Goal: Information Seeking & Learning: Find contact information

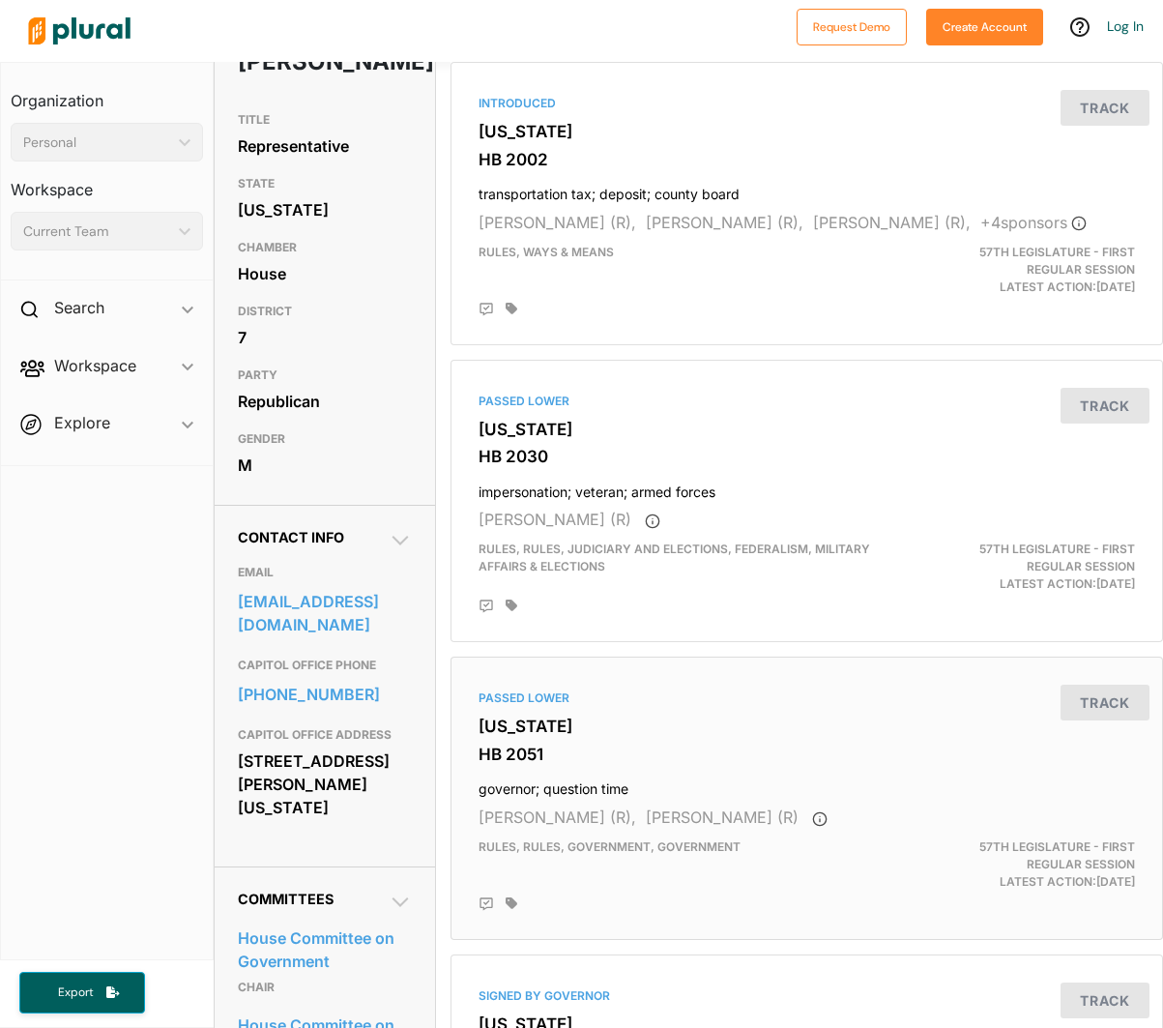
scroll to position [190, 0]
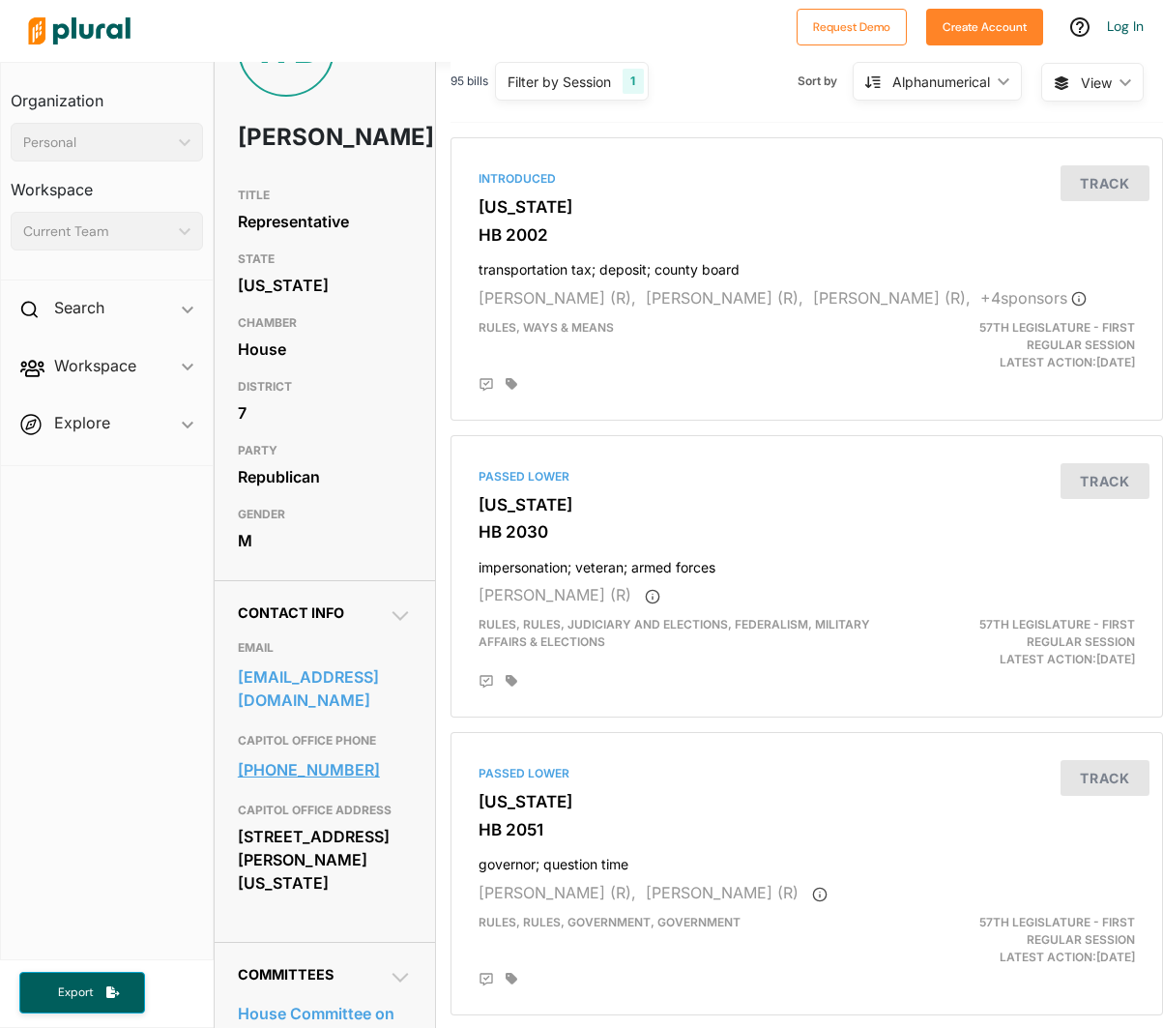
scroll to position [135, 0]
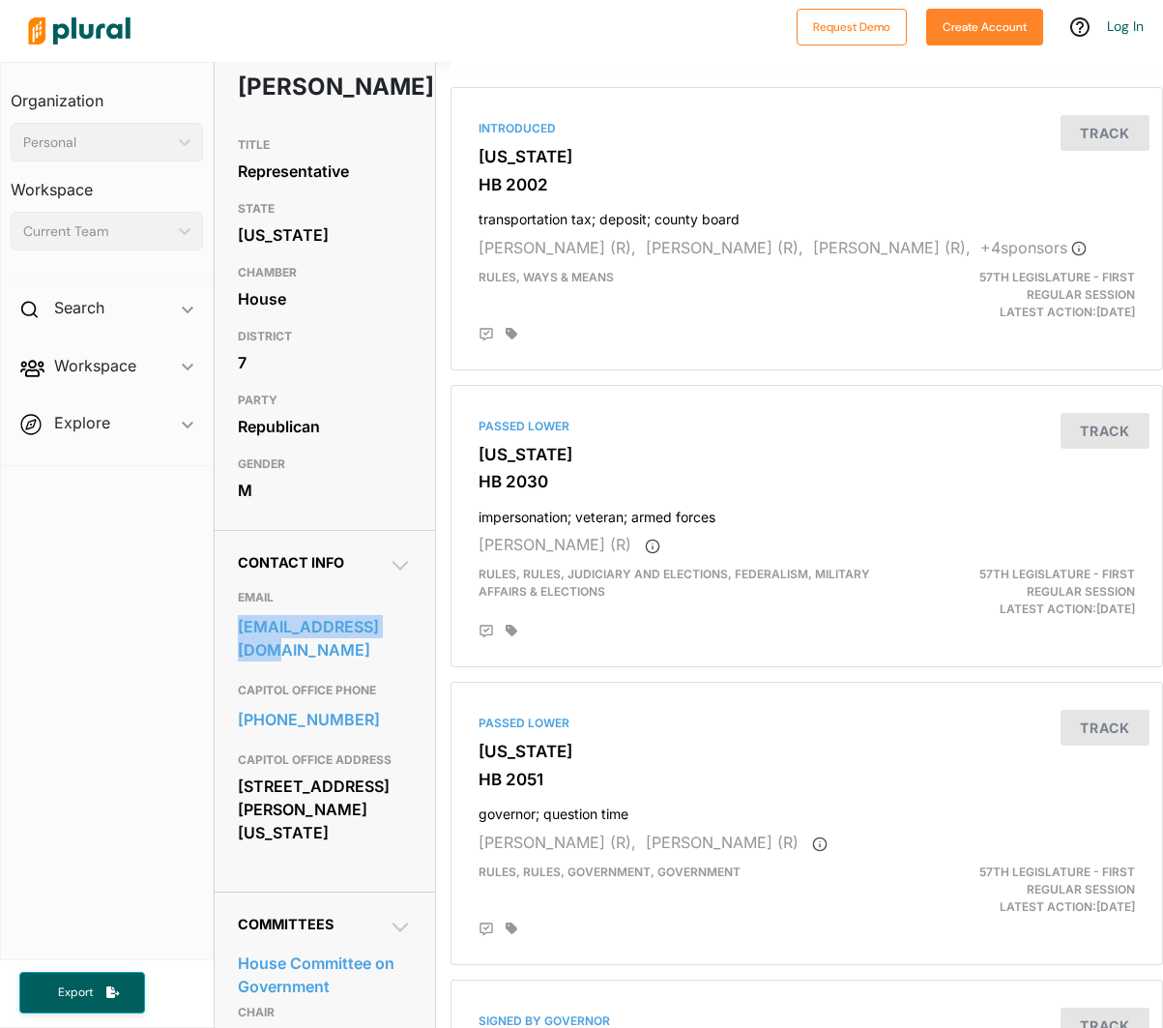
drag, startPoint x: 235, startPoint y: 664, endPoint x: 426, endPoint y: 667, distance: 191.4
click at [426, 667] on div "Contact Info EMAIL [EMAIL_ADDRESS][DOMAIN_NAME] CAPITOL OFFICE PHONE [PHONE_NUM…" at bounding box center [325, 711] width 221 height 362
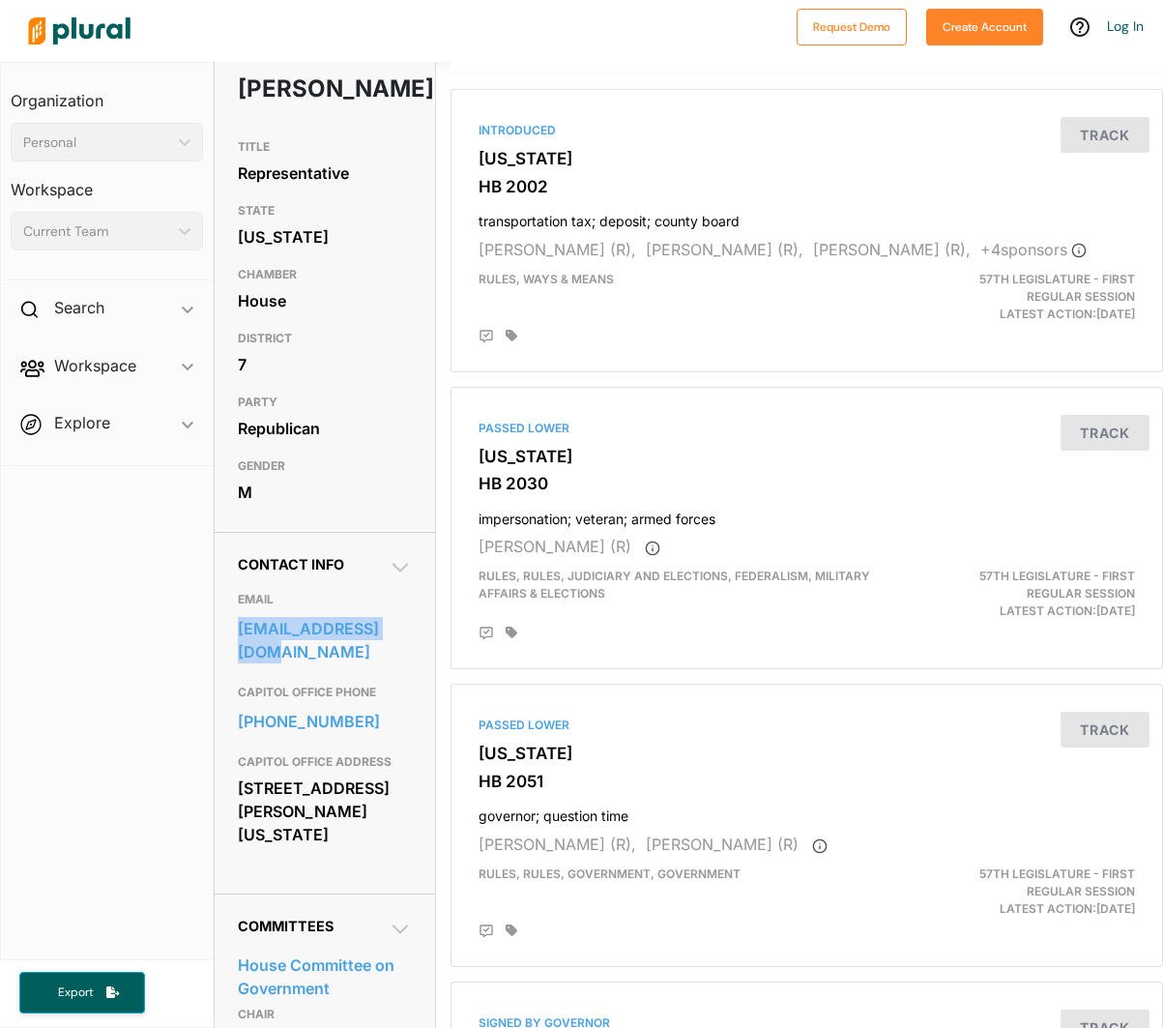
copy link "[EMAIL_ADDRESS][DOMAIN_NAME]"
click at [216, 735] on div "Contact Info EMAIL [EMAIL_ADDRESS][DOMAIN_NAME] CAPITOL OFFICE PHONE [PHONE_NUM…" at bounding box center [325, 713] width 221 height 362
drag, startPoint x: 221, startPoint y: 733, endPoint x: 406, endPoint y: 735, distance: 184.7
click at [406, 735] on div "Contact Info EMAIL [EMAIL_ADDRESS][DOMAIN_NAME] CAPITOL OFFICE PHONE [PHONE_NUM…" at bounding box center [325, 713] width 221 height 362
copy link "[PHONE_NUMBER]"
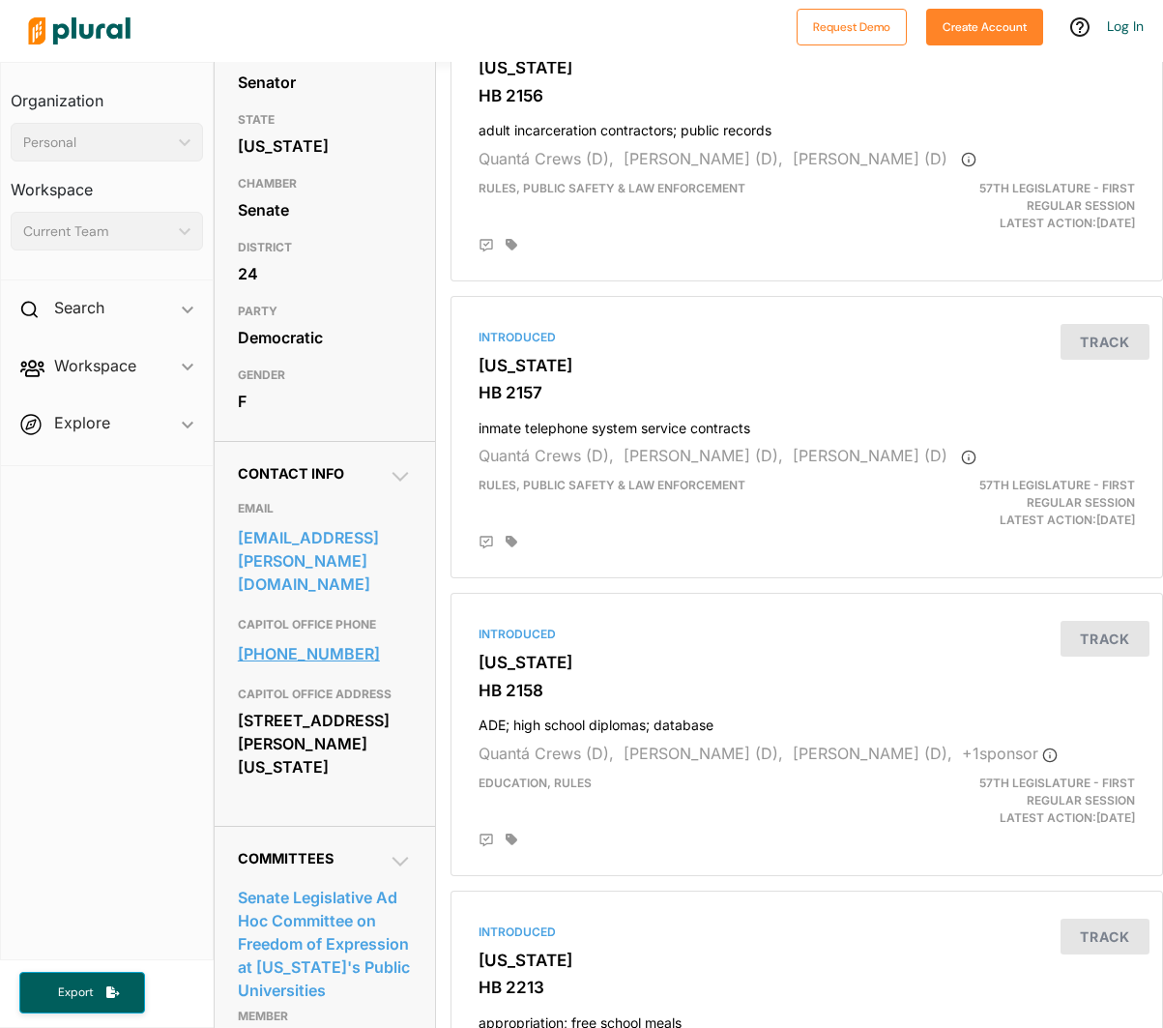
scroll to position [234, 0]
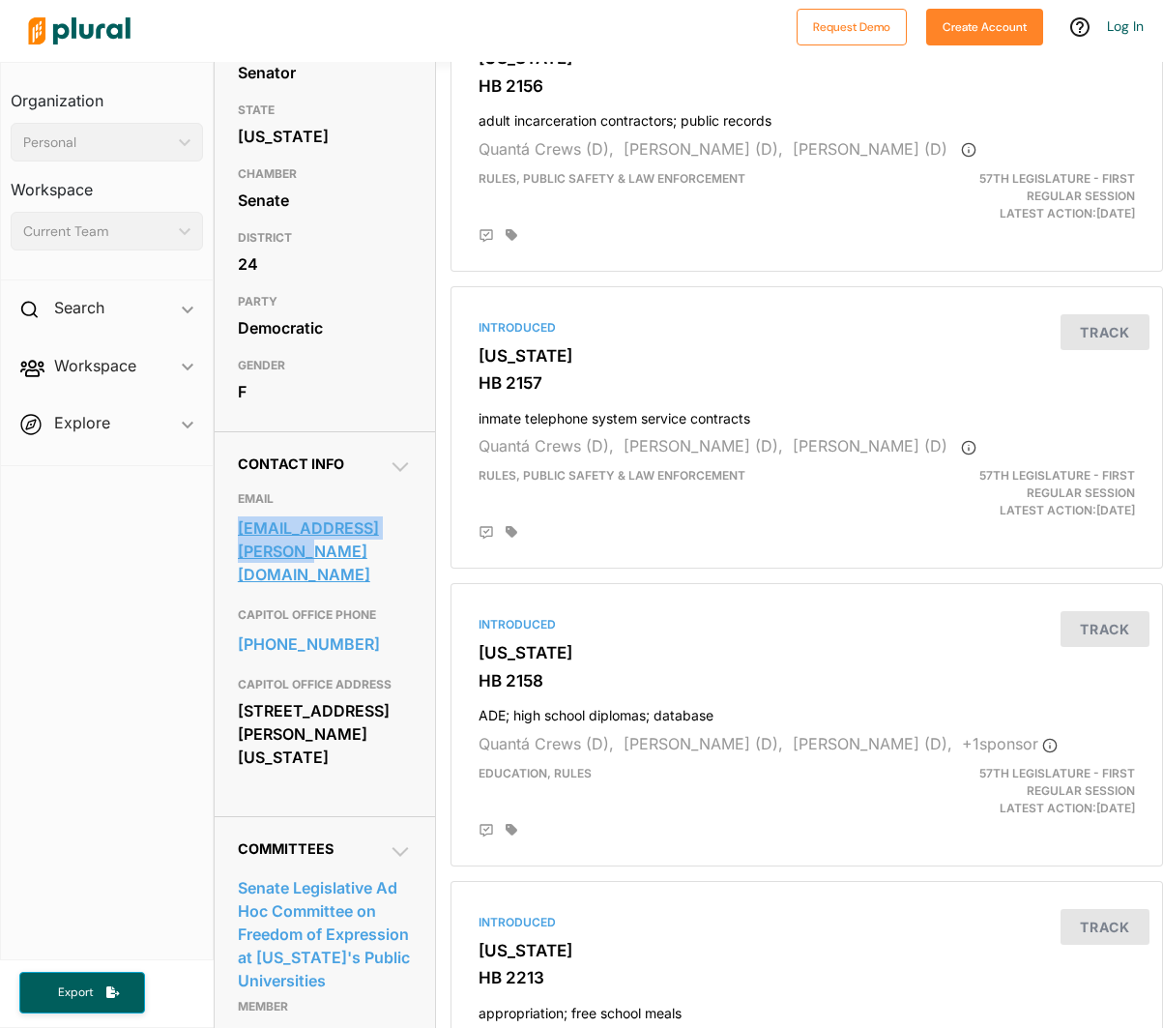
drag, startPoint x: 230, startPoint y: 561, endPoint x: 272, endPoint y: 586, distance: 48.6
click at [272, 586] on div "Contact Info EMAIL analise.ortiz@azleg.gov CAPITOL OFFICE PHONE 602-926-3633 CA…" at bounding box center [325, 623] width 221 height 385
copy link "analise.ortiz@azleg.gov"
